Goal: Task Accomplishment & Management: Manage account settings

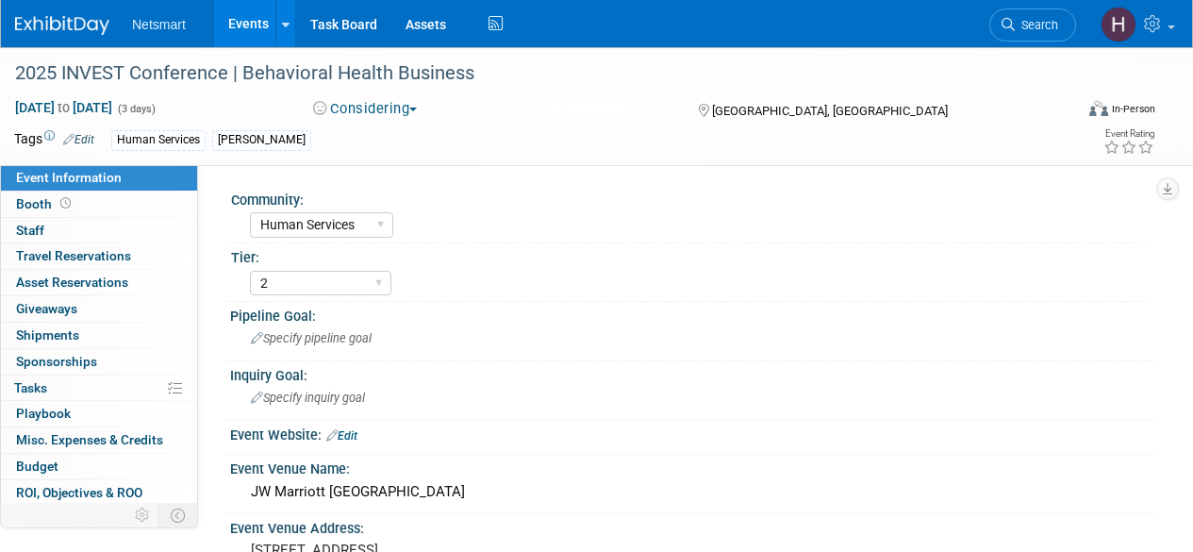
select select "Human Services"
select select "2"
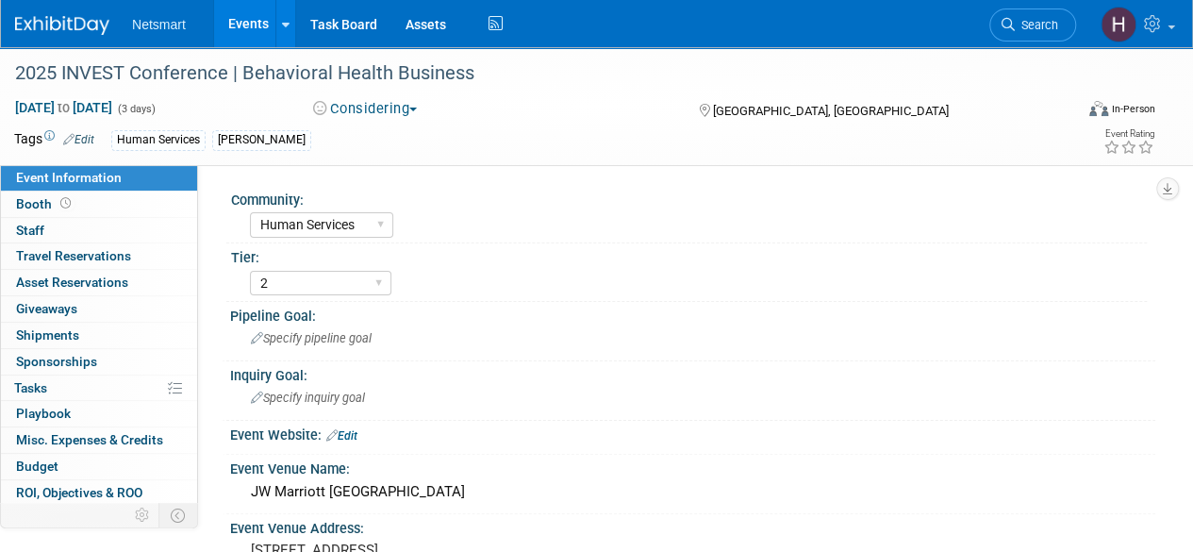
click at [258, 10] on link "Events" at bounding box center [248, 23] width 69 height 47
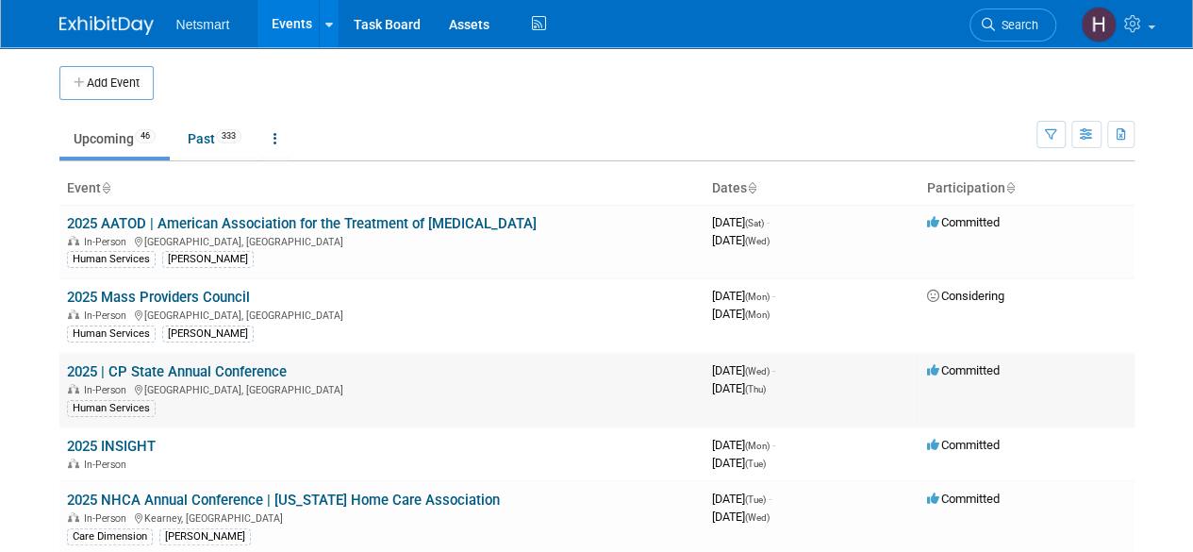
click at [189, 367] on link "2025 | CP State Annual Conference" at bounding box center [177, 371] width 220 height 17
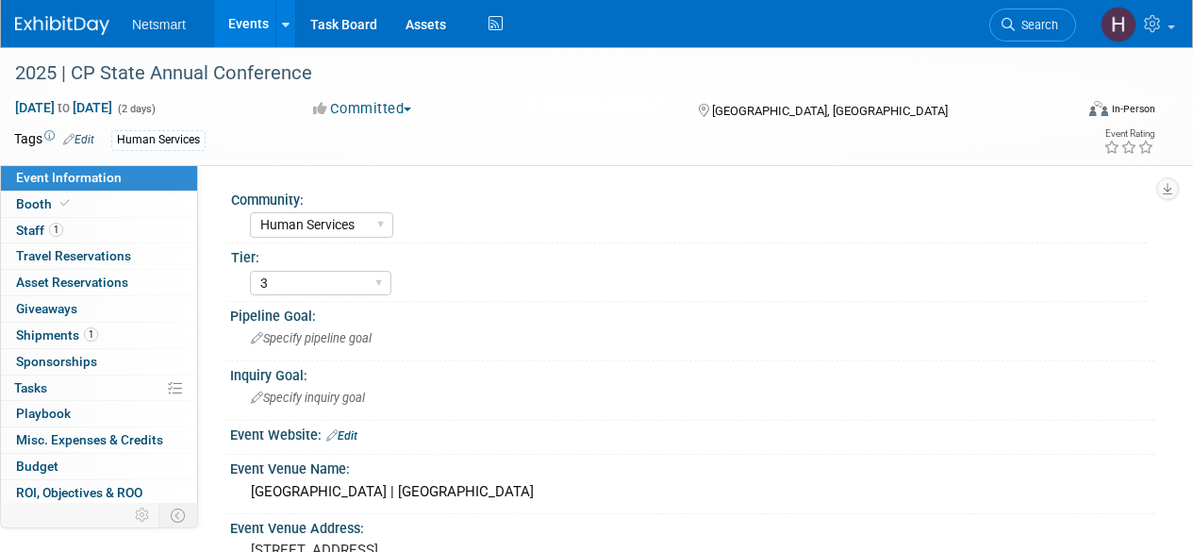
select select "Human Services"
select select "3"
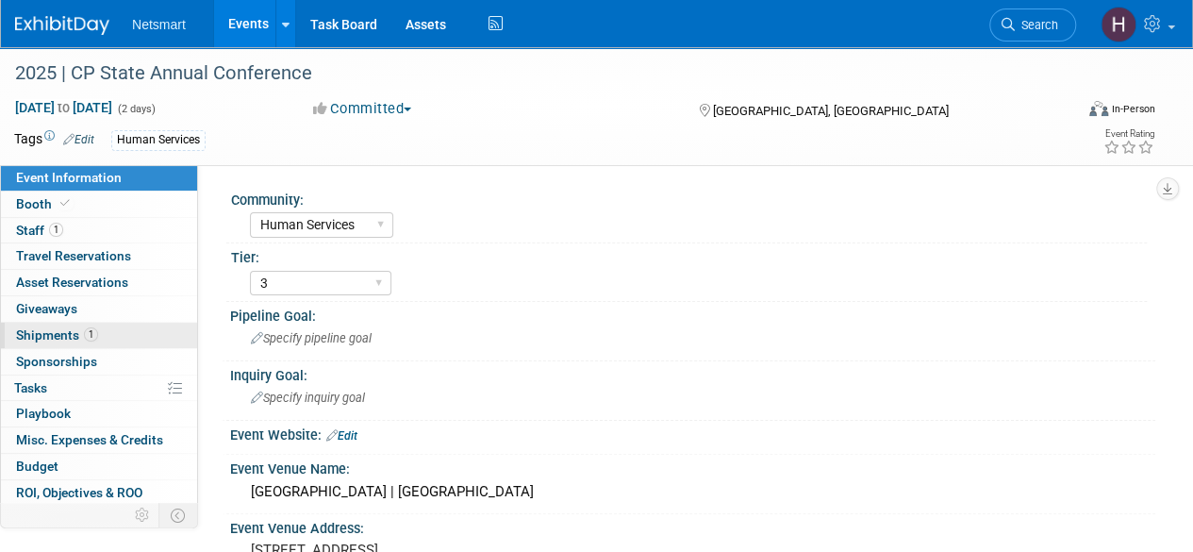
click at [86, 327] on span "1" at bounding box center [91, 334] width 14 height 14
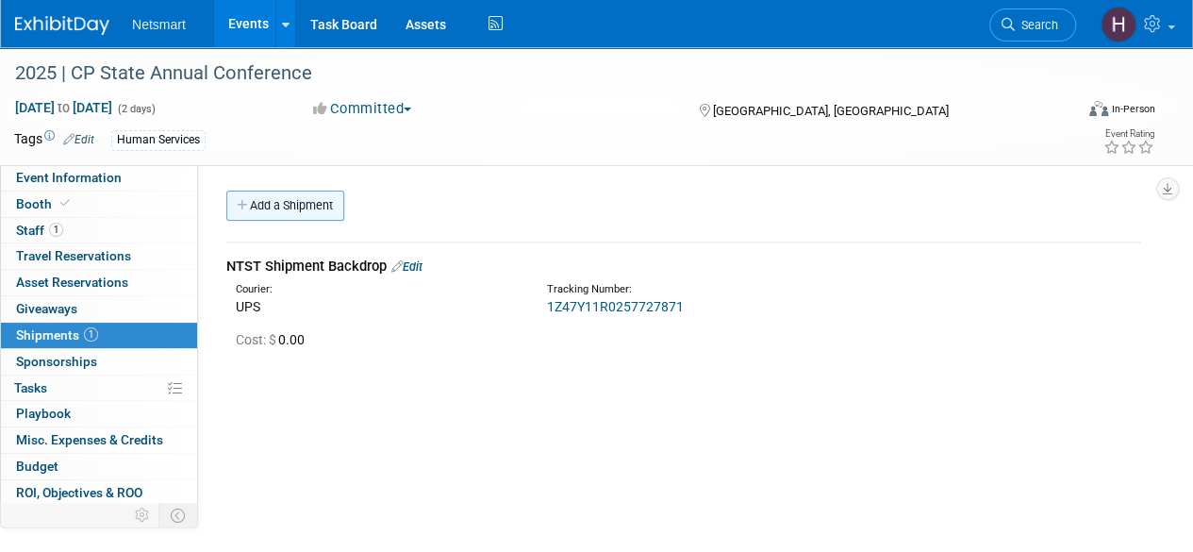
click at [309, 191] on link "Add a Shipment" at bounding box center [285, 205] width 118 height 30
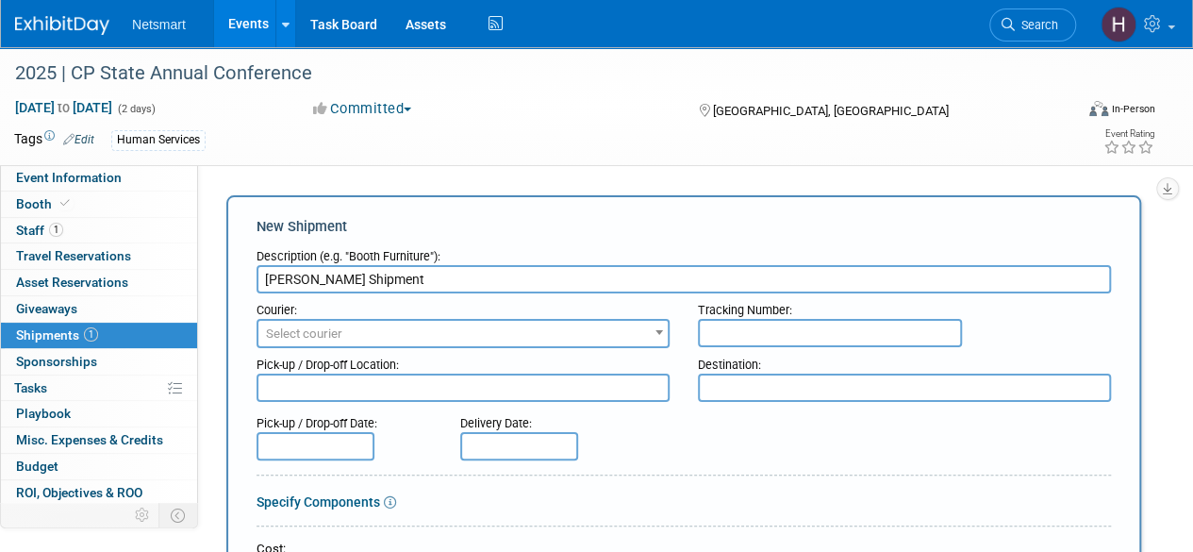
type input "Derse Shipment"
click at [426, 337] on span "Select courier" at bounding box center [462, 334] width 409 height 26
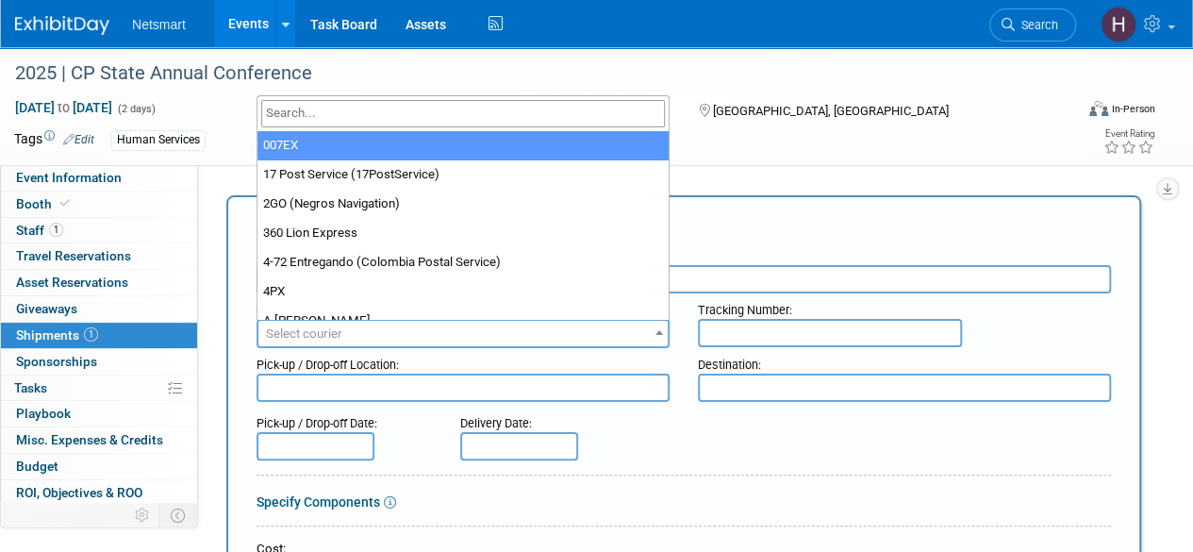
click at [385, 112] on input "search" at bounding box center [463, 113] width 404 height 27
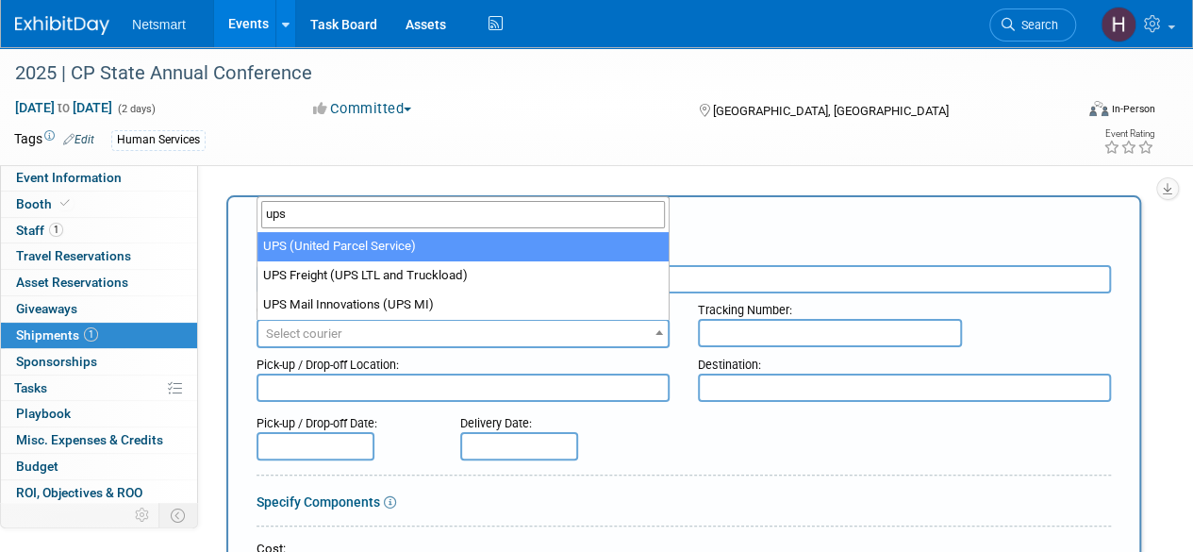
type input "ups"
select select "508"
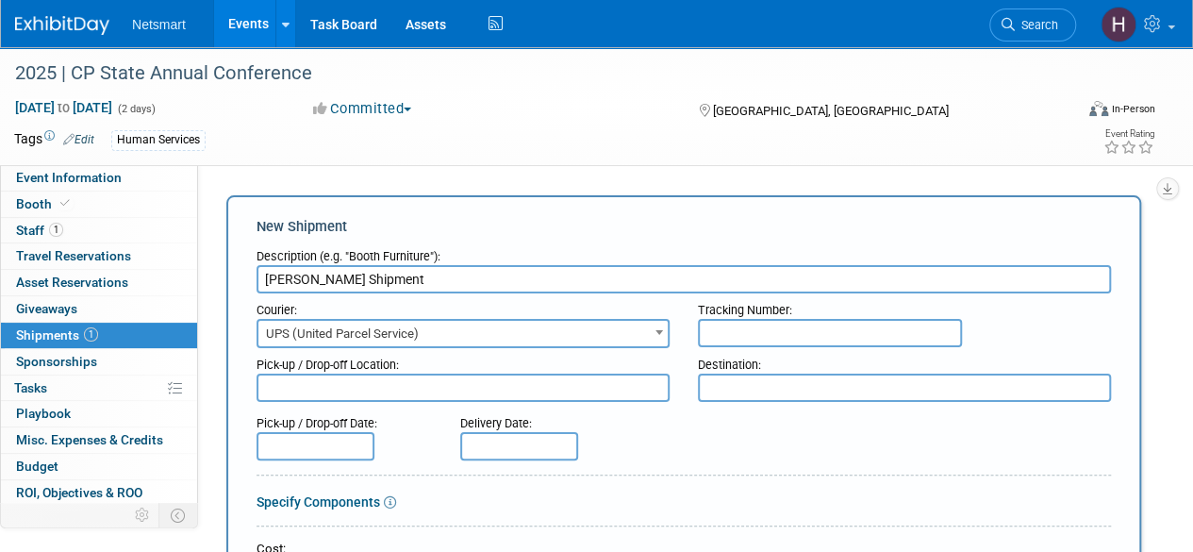
click at [741, 333] on input "text" at bounding box center [830, 333] width 264 height 28
paste input "1Z1081AW0140952333"
type input "1Z1081AW0140952333"
click at [648, 431] on div "Delivery Date:" at bounding box center [556, 418] width 192 height 25
click at [505, 437] on input "text" at bounding box center [519, 446] width 118 height 28
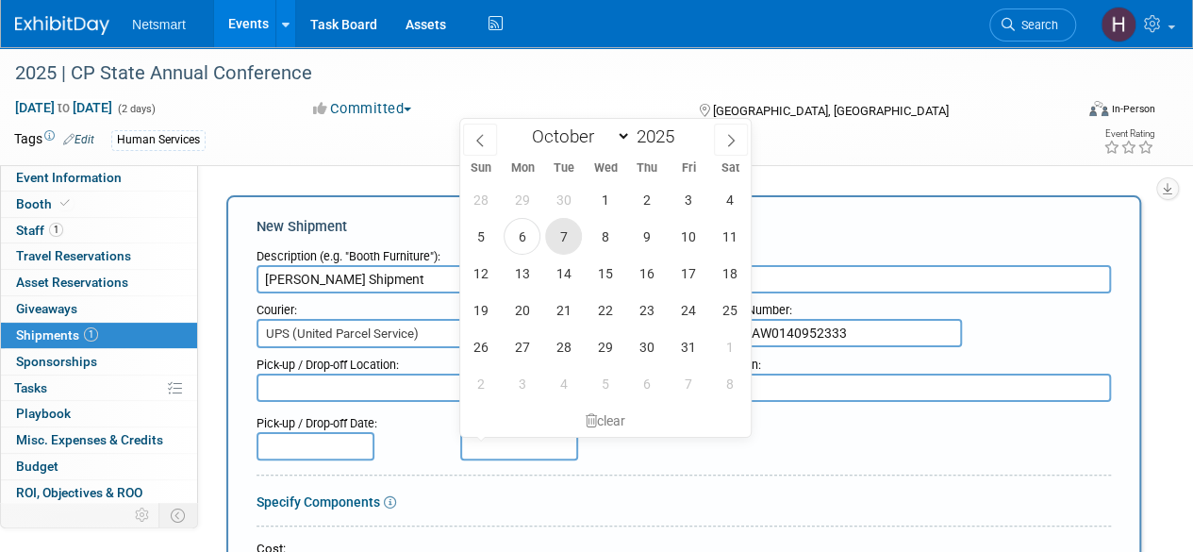
click at [562, 242] on span "7" at bounding box center [563, 236] width 37 height 37
type input "Oct 7, 2025"
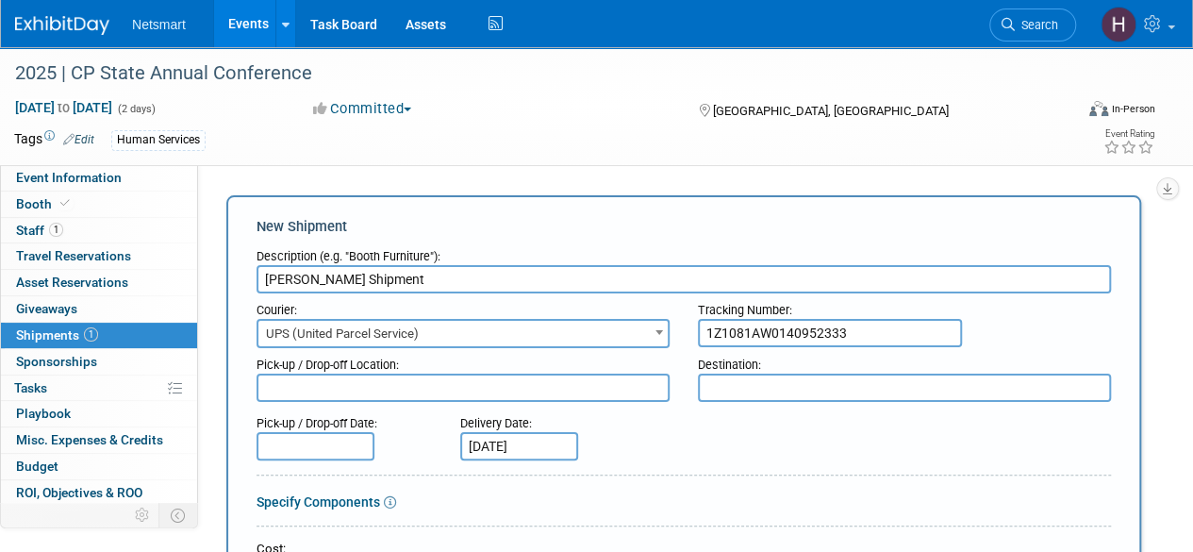
click at [620, 439] on div "Delivery Date: Oct 7, 2025" at bounding box center [556, 433] width 221 height 54
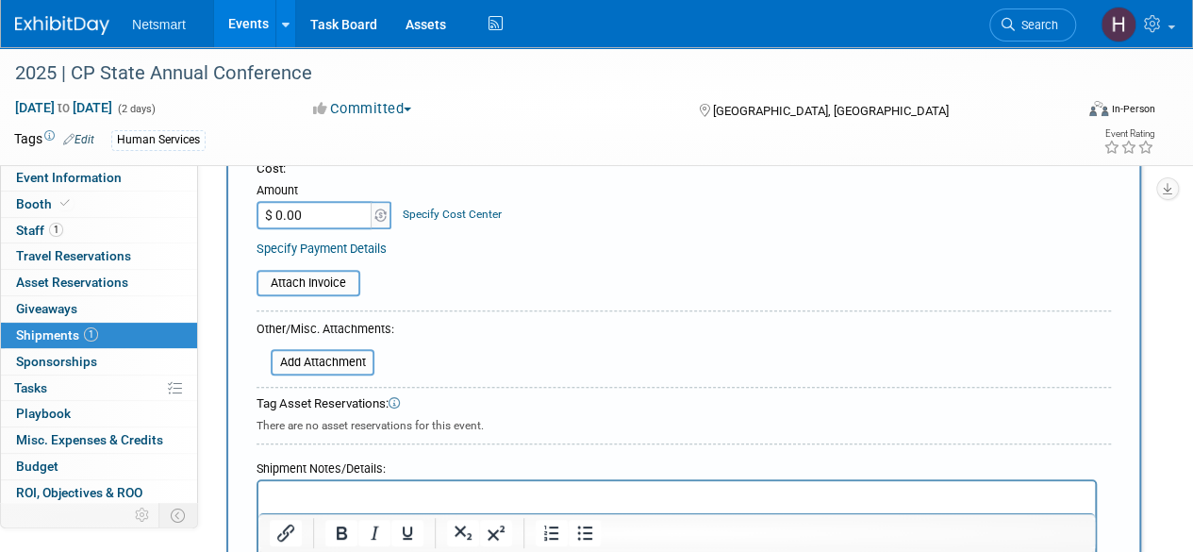
scroll to position [471, 0]
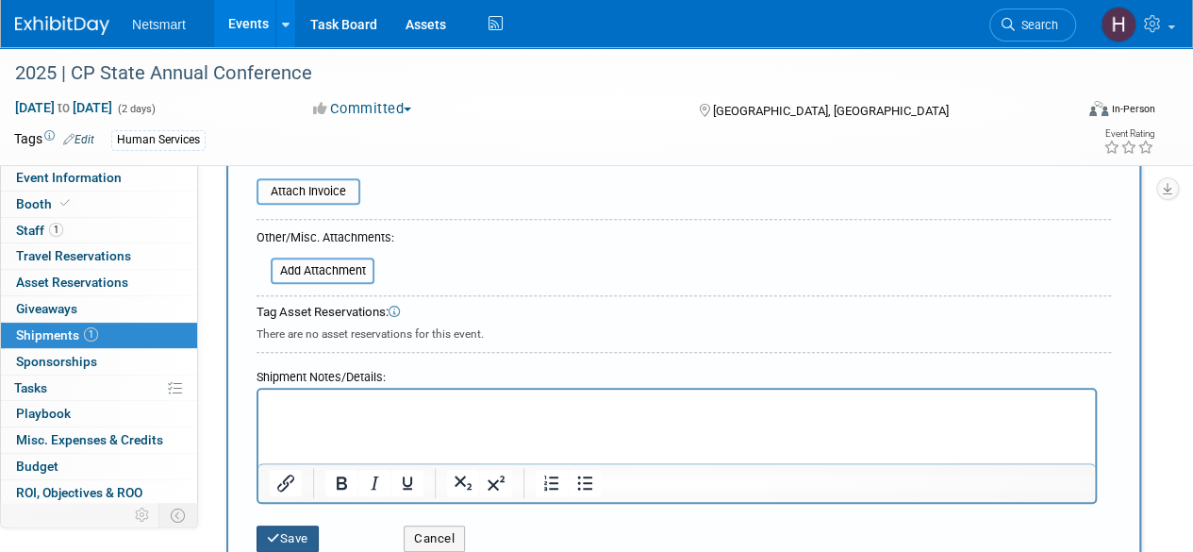
click at [302, 531] on button "Save" at bounding box center [287, 538] width 62 height 26
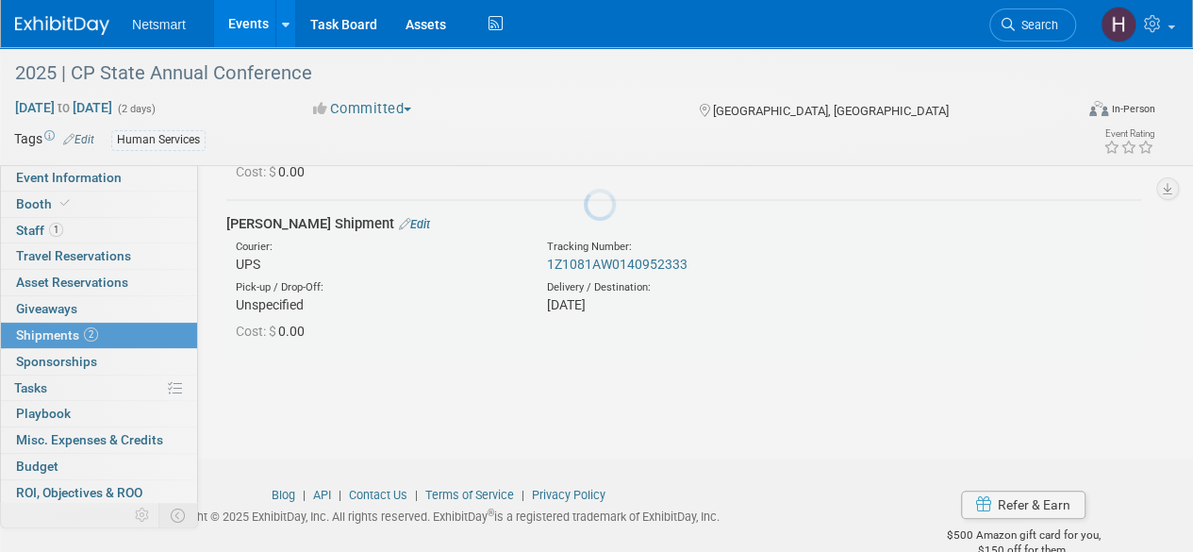
scroll to position [166, 0]
